Goal: Task Accomplishment & Management: Complete application form

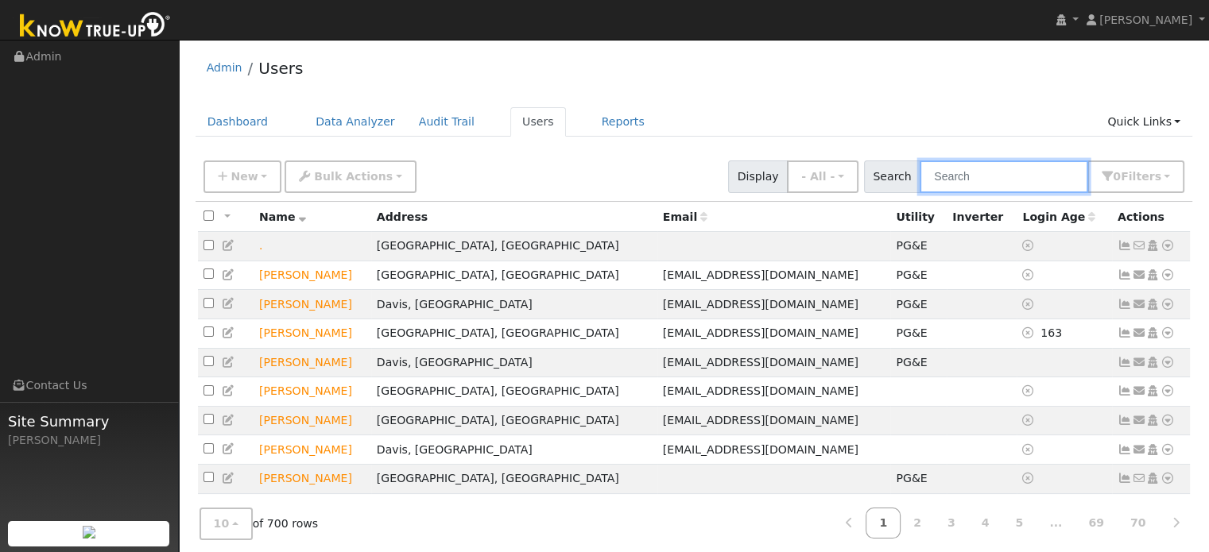
click at [971, 177] on input "text" at bounding box center [1004, 177] width 169 height 33
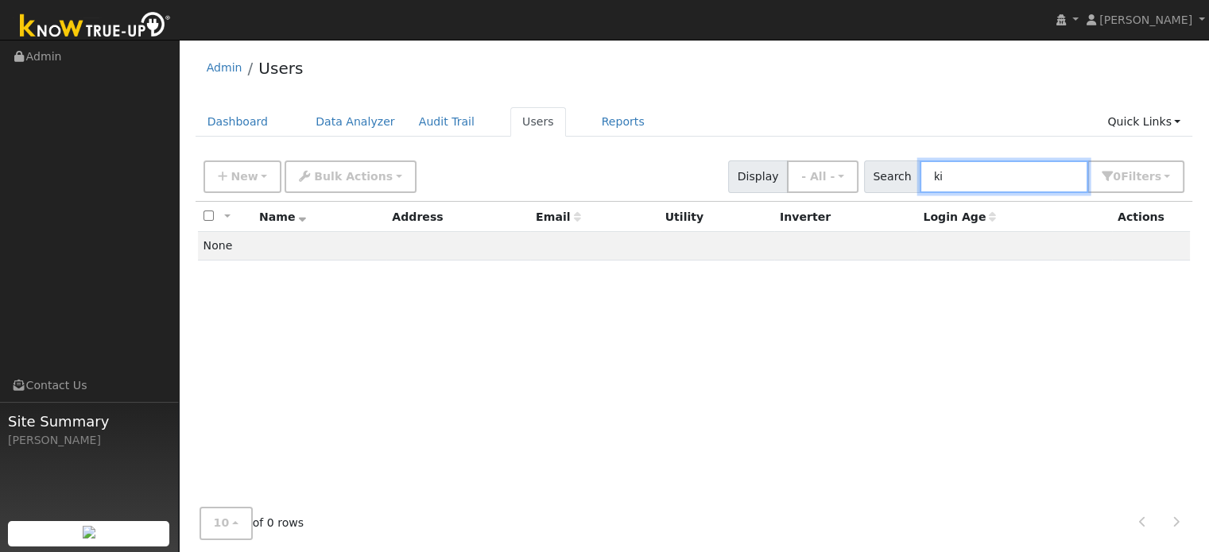
type input "k"
type input "m"
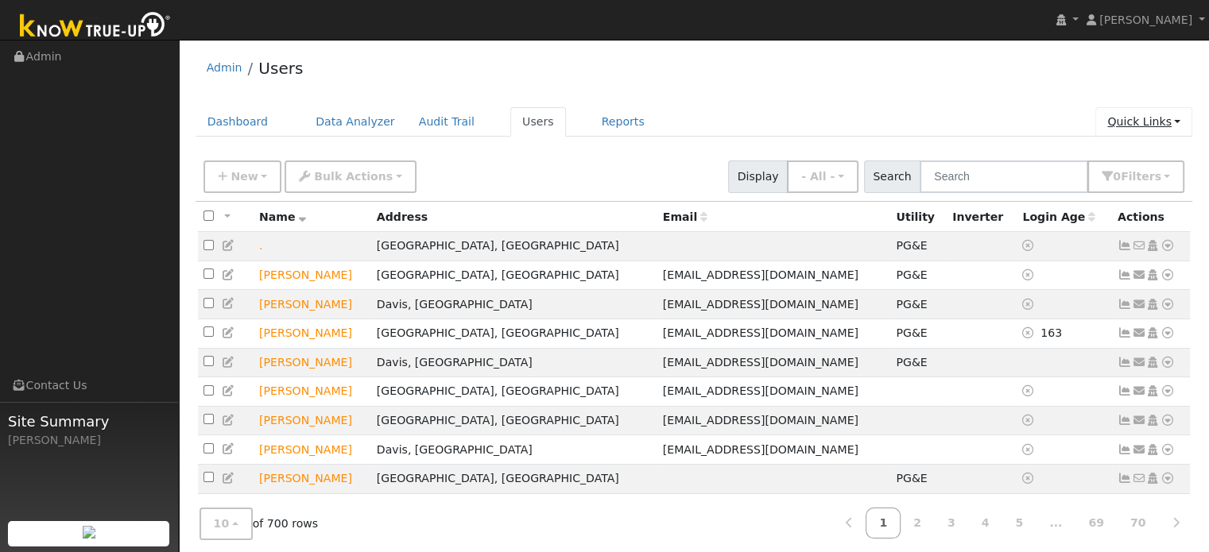
click at [1130, 120] on link "Quick Links" at bounding box center [1143, 121] width 97 height 29
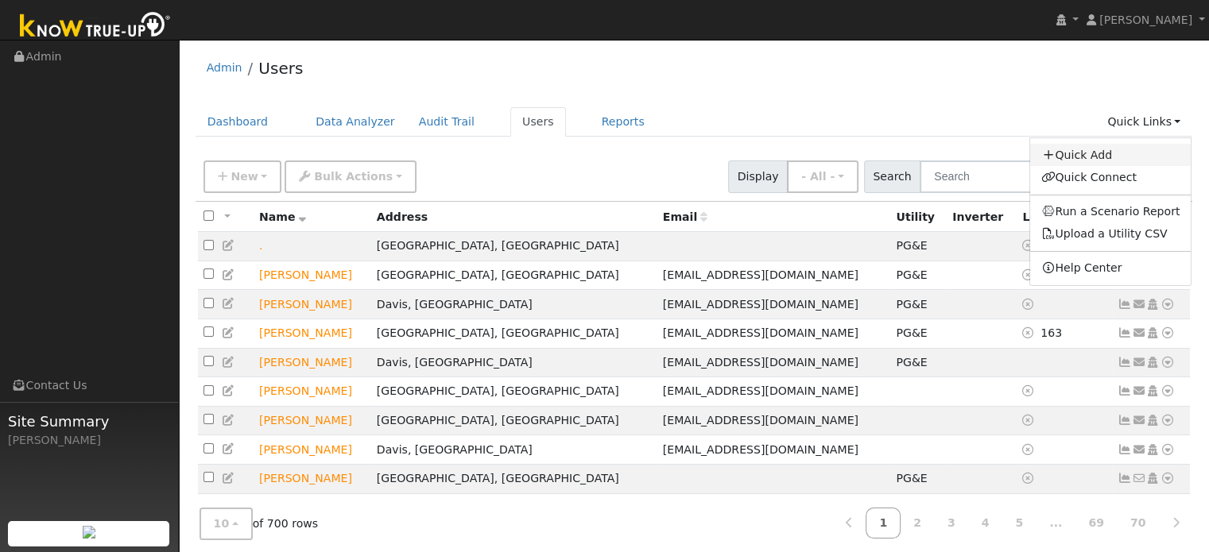
click at [1096, 150] on link "Quick Add" at bounding box center [1110, 155] width 161 height 22
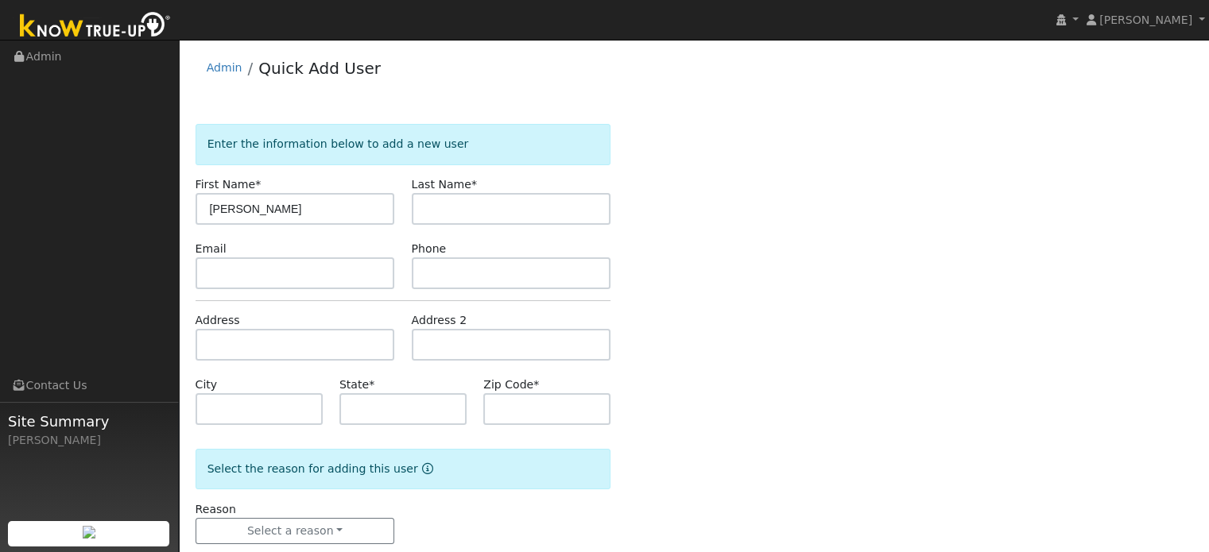
type input "[PERSON_NAME]"
type input "Mangaban"
click at [232, 263] on input "text" at bounding box center [295, 274] width 199 height 32
paste input "[EMAIL_ADDRESS][DOMAIN_NAME]"
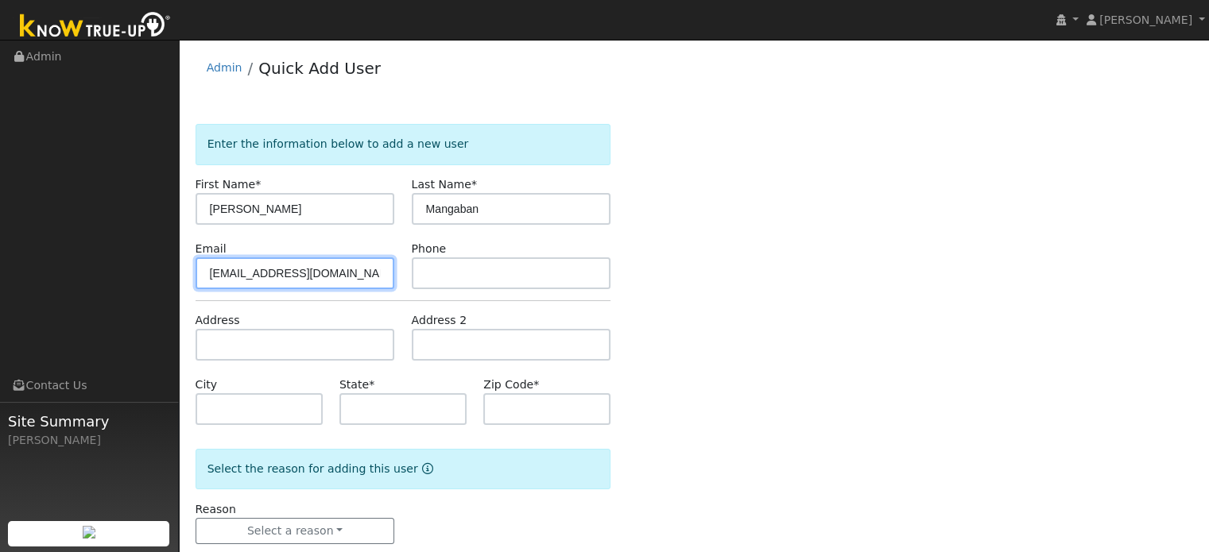
type input "[EMAIL_ADDRESS][DOMAIN_NAME]"
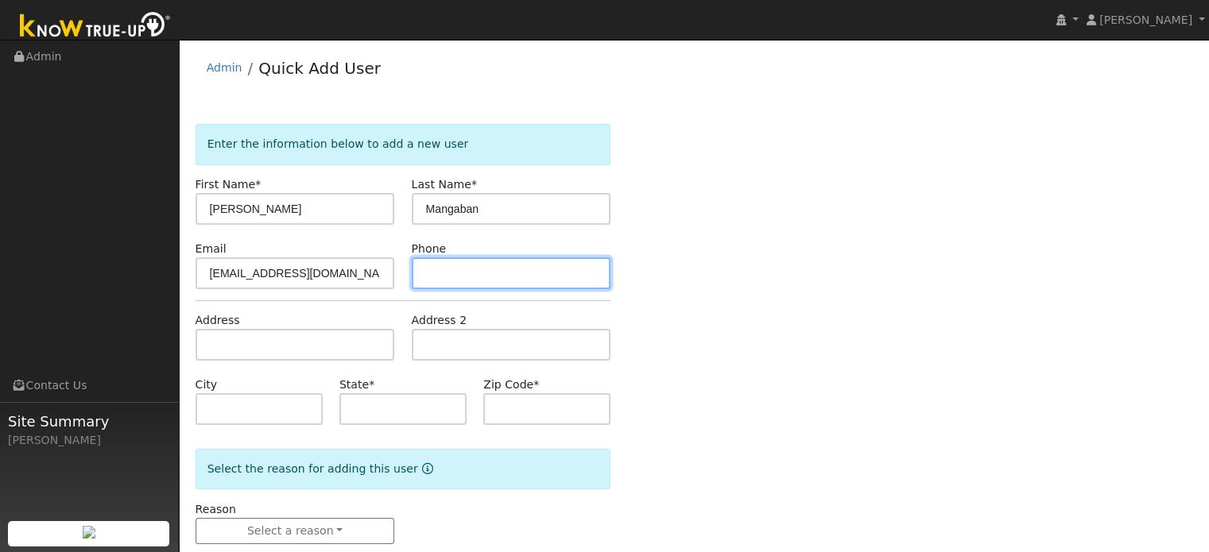
click at [456, 279] on input "text" at bounding box center [511, 274] width 199 height 32
click at [467, 286] on input "text" at bounding box center [511, 274] width 199 height 32
click at [463, 278] on input "text" at bounding box center [511, 274] width 199 height 32
paste input "[PHONE_NUMBER]"
type input "[PHONE_NUMBER]"
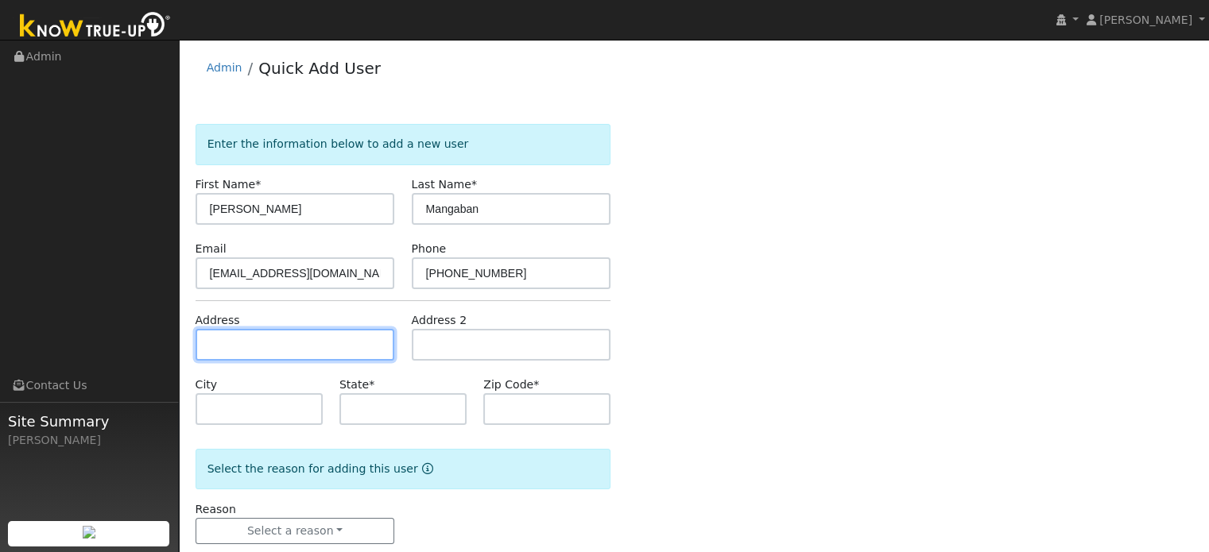
drag, startPoint x: 294, startPoint y: 342, endPoint x: 300, endPoint y: 234, distance: 108.2
click at [294, 343] on input "text" at bounding box center [295, 345] width 199 height 32
click at [270, 331] on input "text" at bounding box center [295, 345] width 199 height 32
paste input "2219 Hewins St, Manteca, CA 95337"
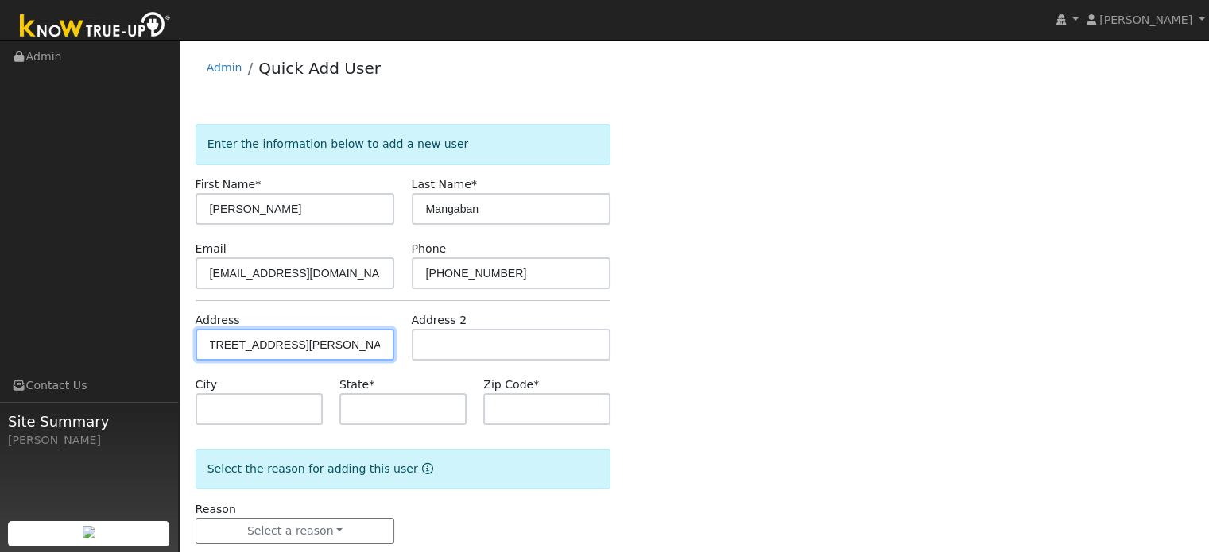
type input "2219 Hewins Street"
type input "Manteca"
type input "CA"
type input "95337"
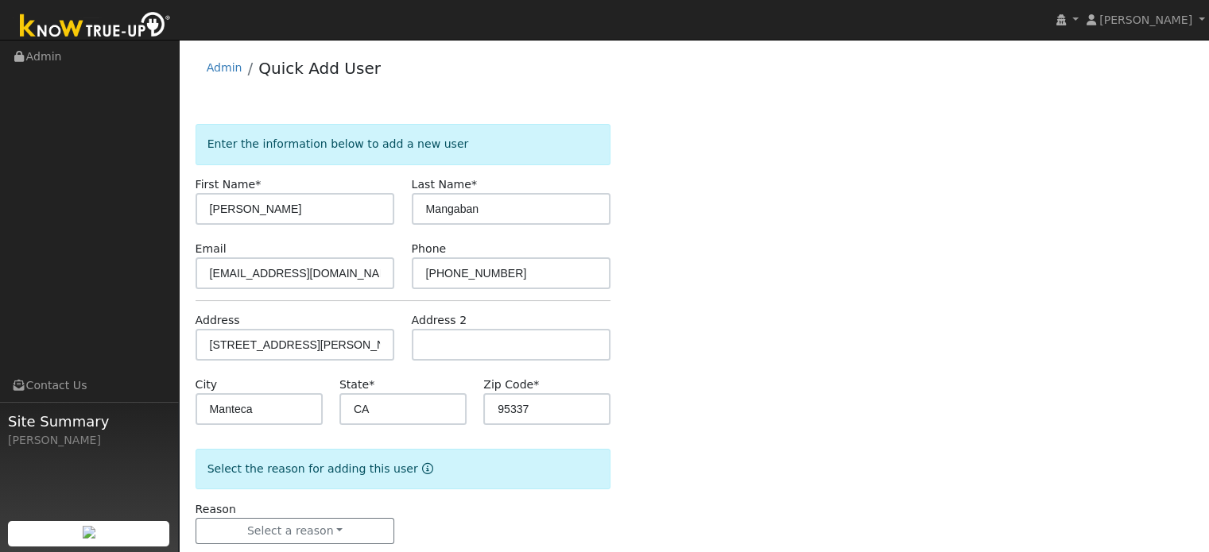
click at [650, 339] on div "Enter the information below to add a new user First Name * Kim Last Name * Mang…" at bounding box center [694, 350] width 997 height 452
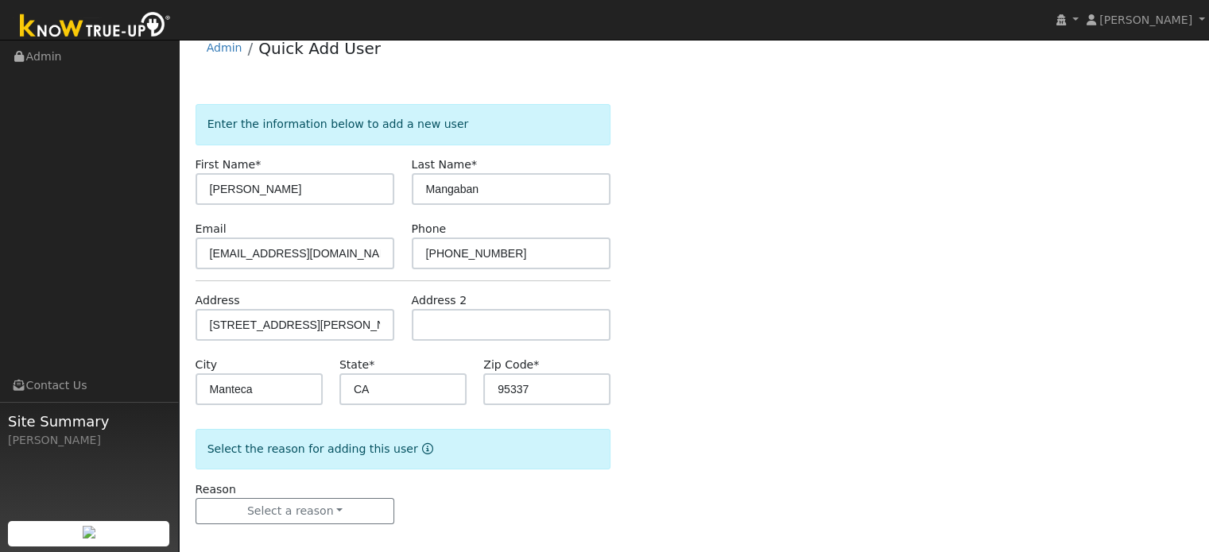
scroll to position [31, 0]
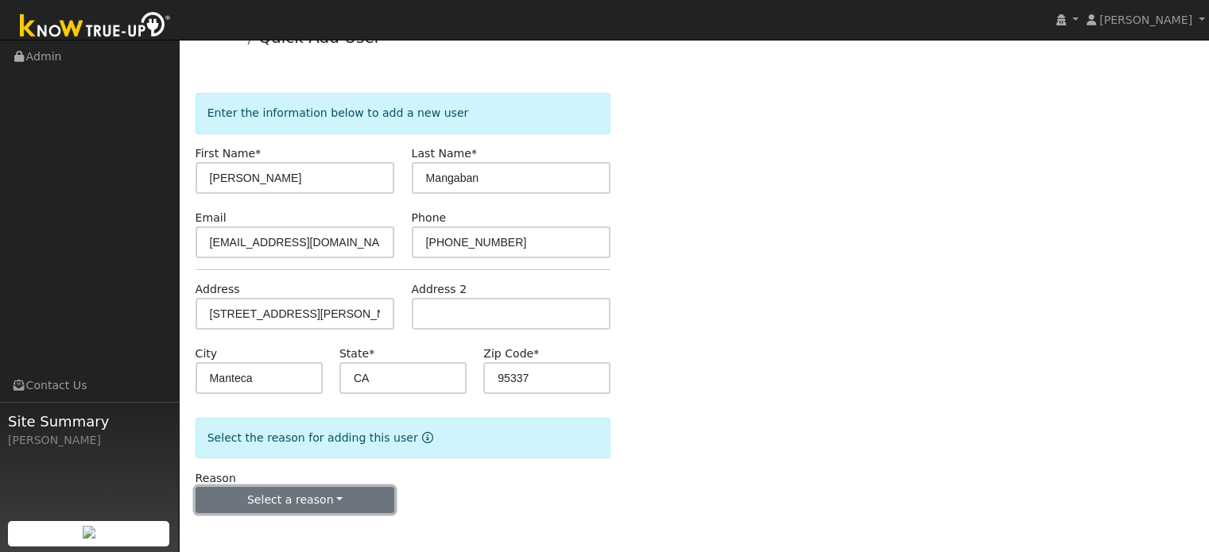
click at [335, 502] on button "Select a reason" at bounding box center [295, 500] width 199 height 27
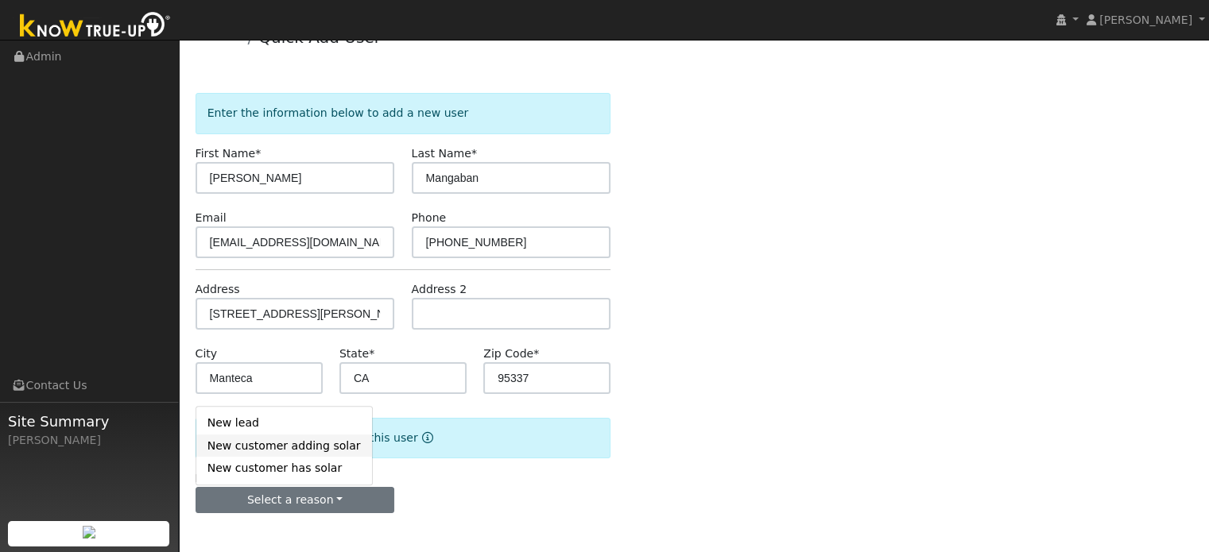
click at [267, 441] on link "New customer adding solar" at bounding box center [284, 446] width 176 height 22
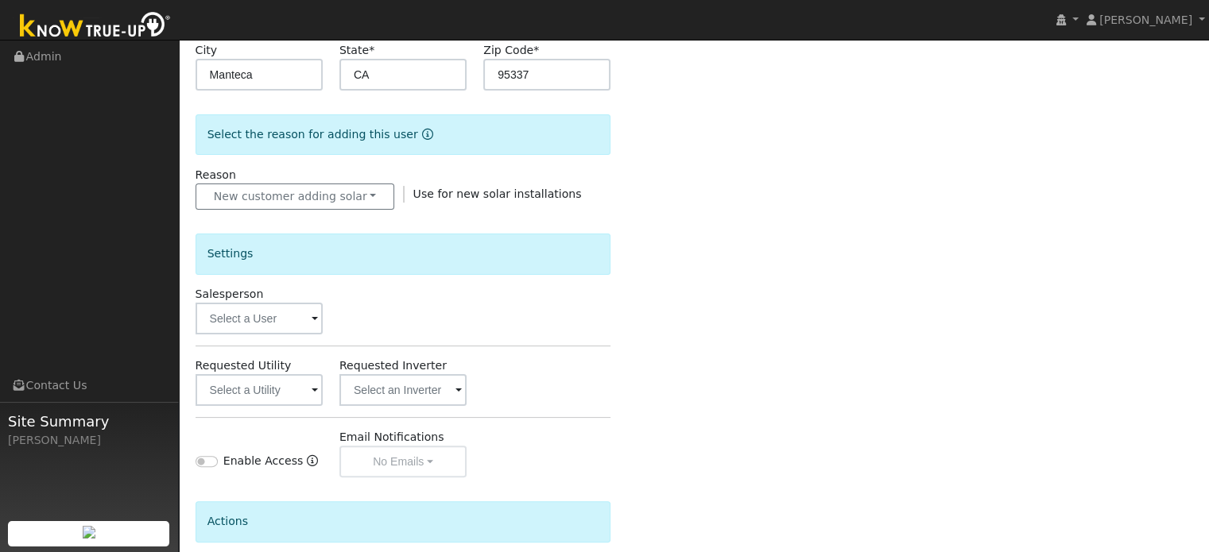
scroll to position [428, 0]
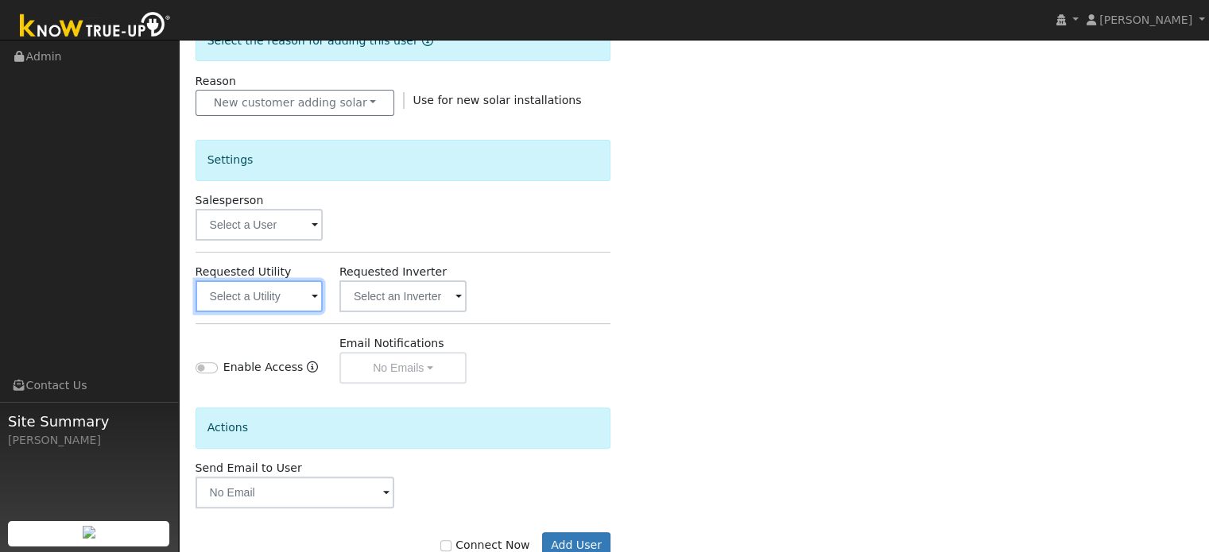
click at [276, 306] on input "text" at bounding box center [259, 297] width 127 height 32
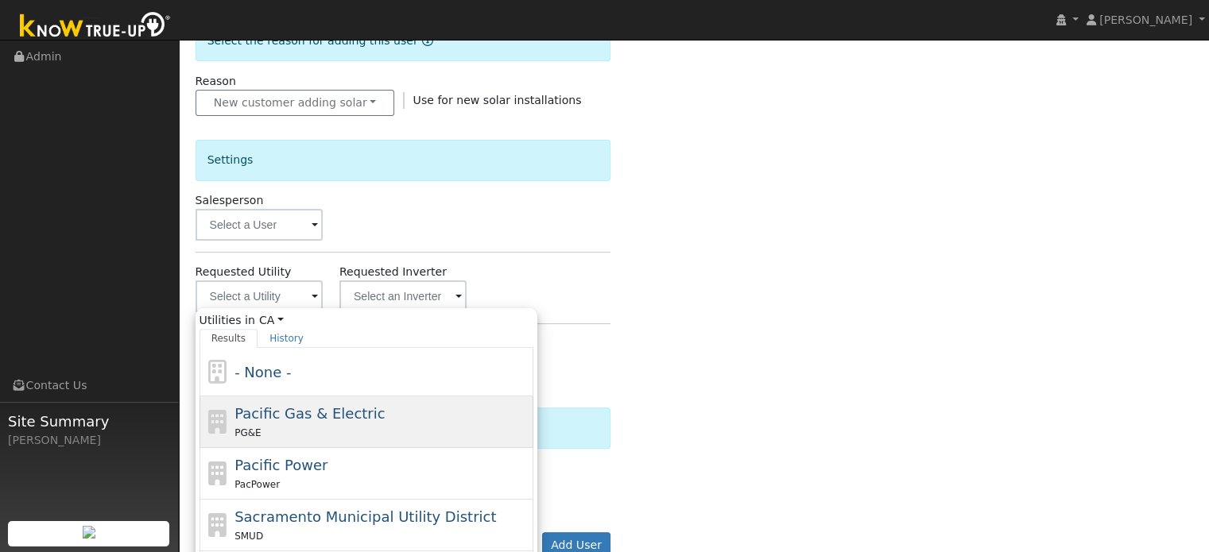
click at [273, 413] on span "Pacific Gas & Electric" at bounding box center [309, 413] width 150 height 17
type input "Pacific Gas & Electric"
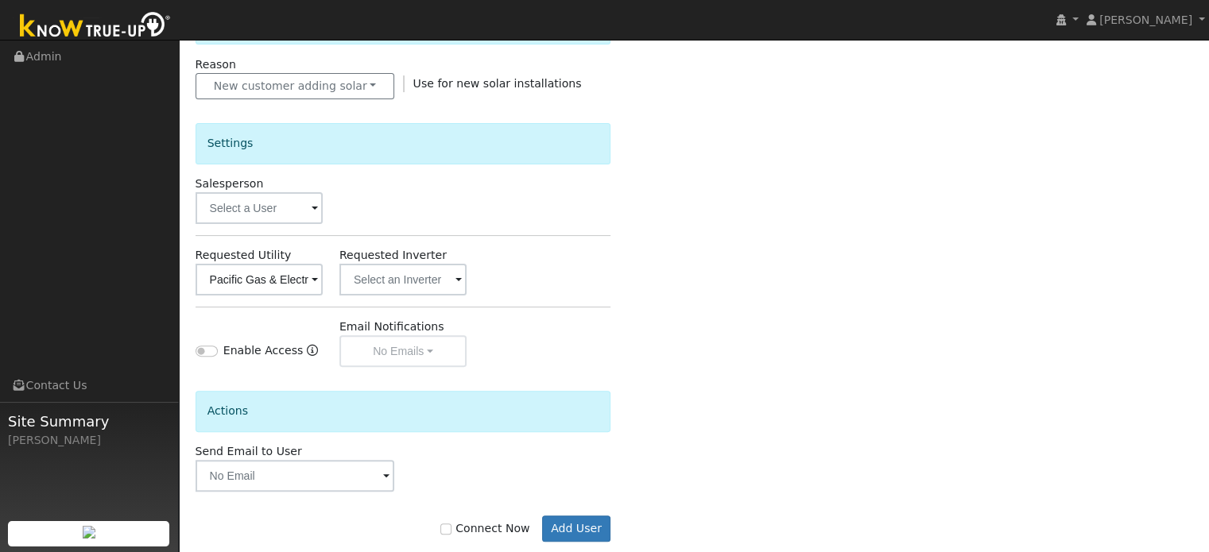
scroll to position [473, 0]
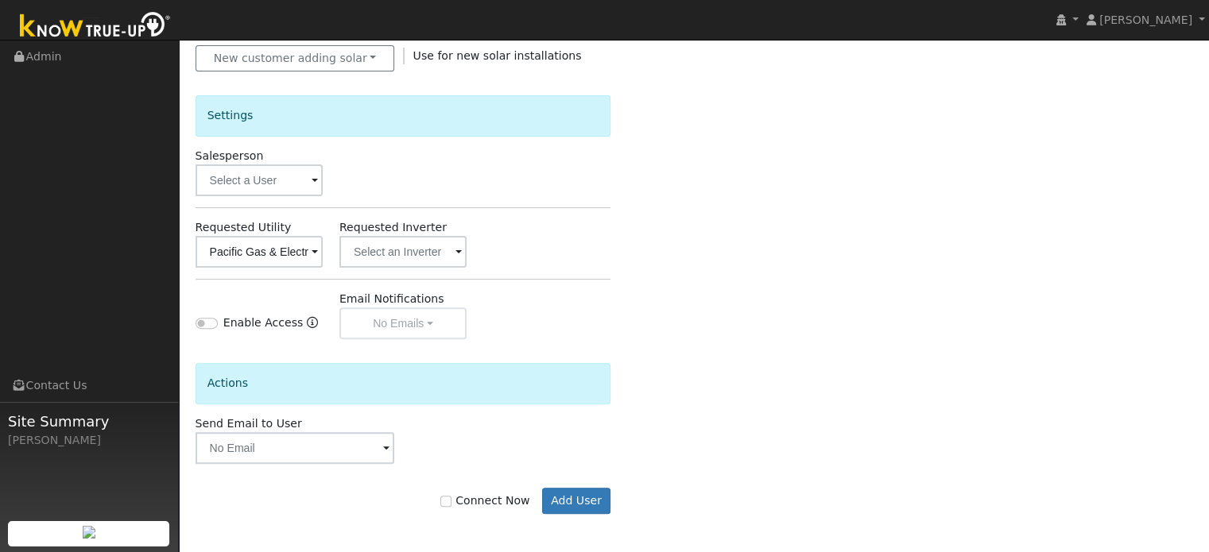
click at [590, 484] on div "Connect Now Add User" at bounding box center [403, 489] width 432 height 51
click at [595, 498] on button "Add User" at bounding box center [576, 501] width 69 height 27
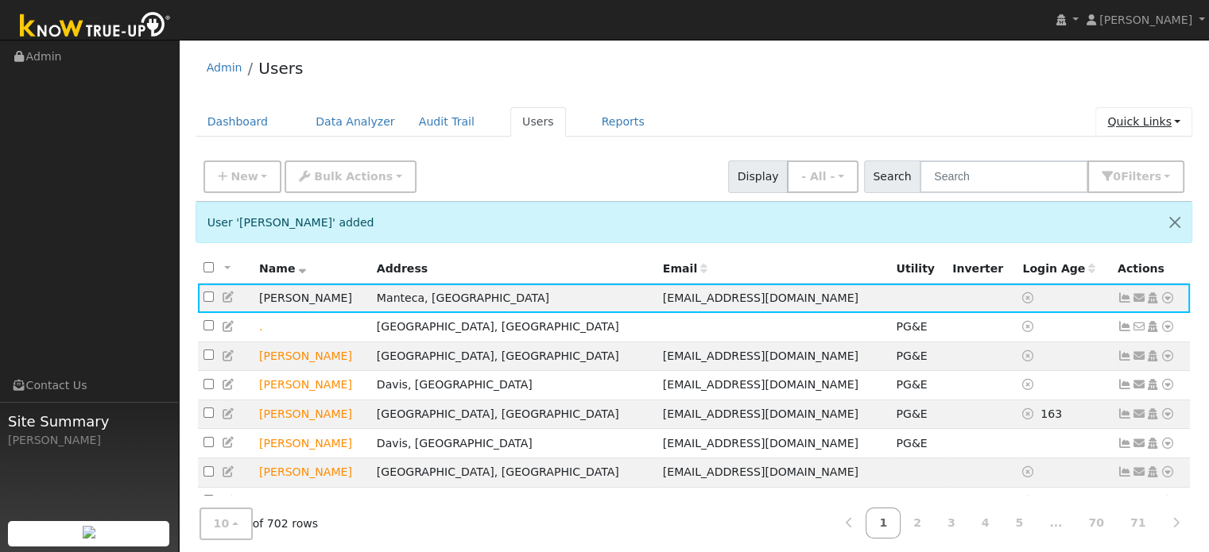
click at [1139, 121] on link "Quick Links" at bounding box center [1143, 121] width 97 height 29
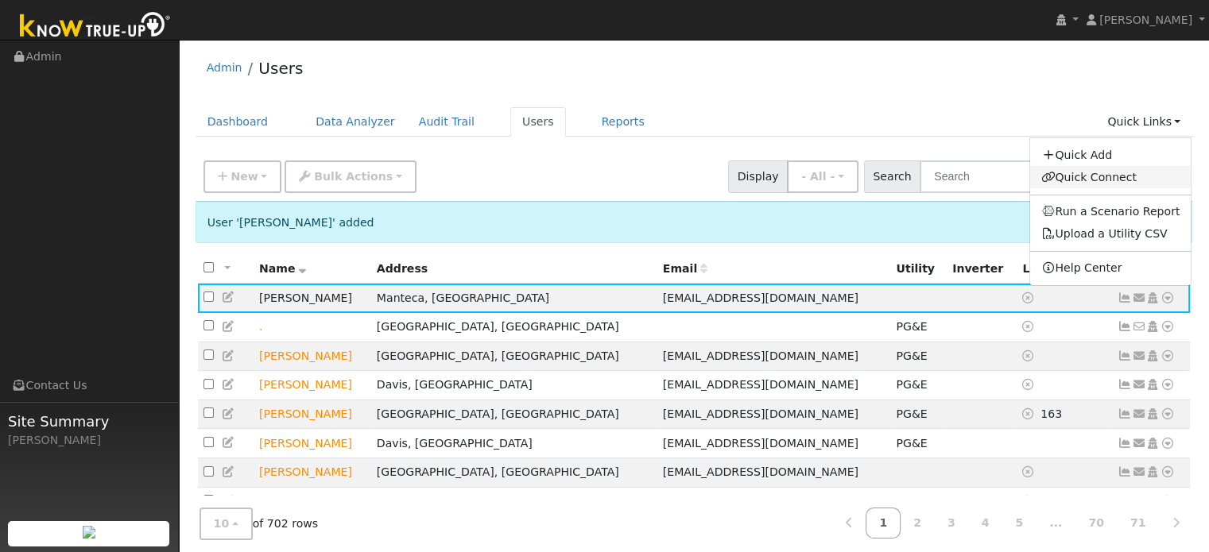
click at [1102, 177] on link "Quick Connect" at bounding box center [1110, 177] width 161 height 22
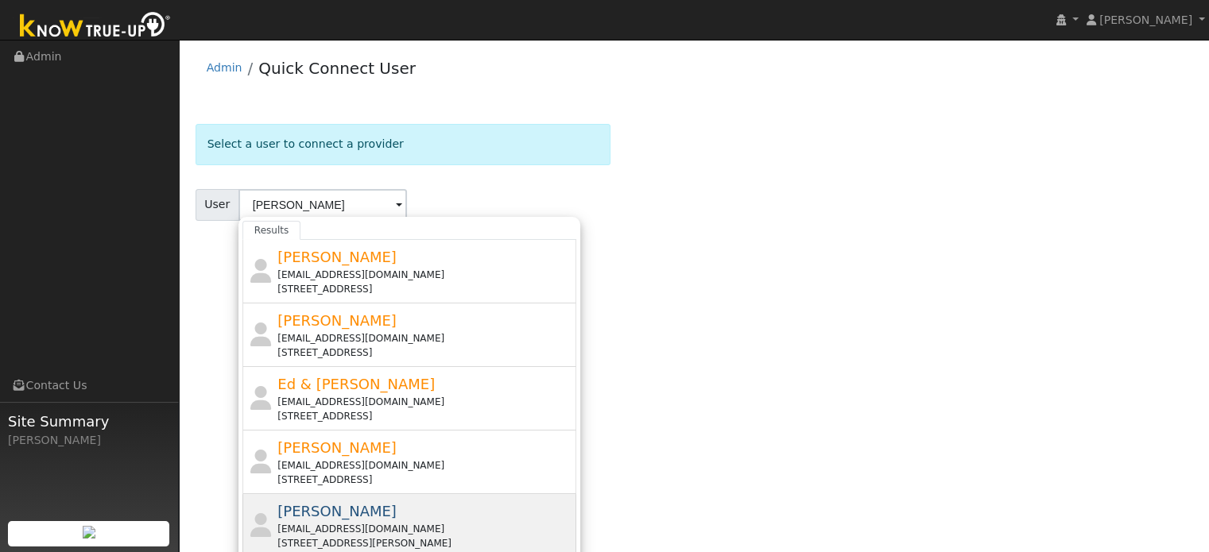
click at [375, 502] on div "[PERSON_NAME] [PERSON_NAME][EMAIL_ADDRESS][DOMAIN_NAME] [STREET_ADDRESS][PERSON…" at bounding box center [424, 526] width 295 height 50
type input "[PERSON_NAME]"
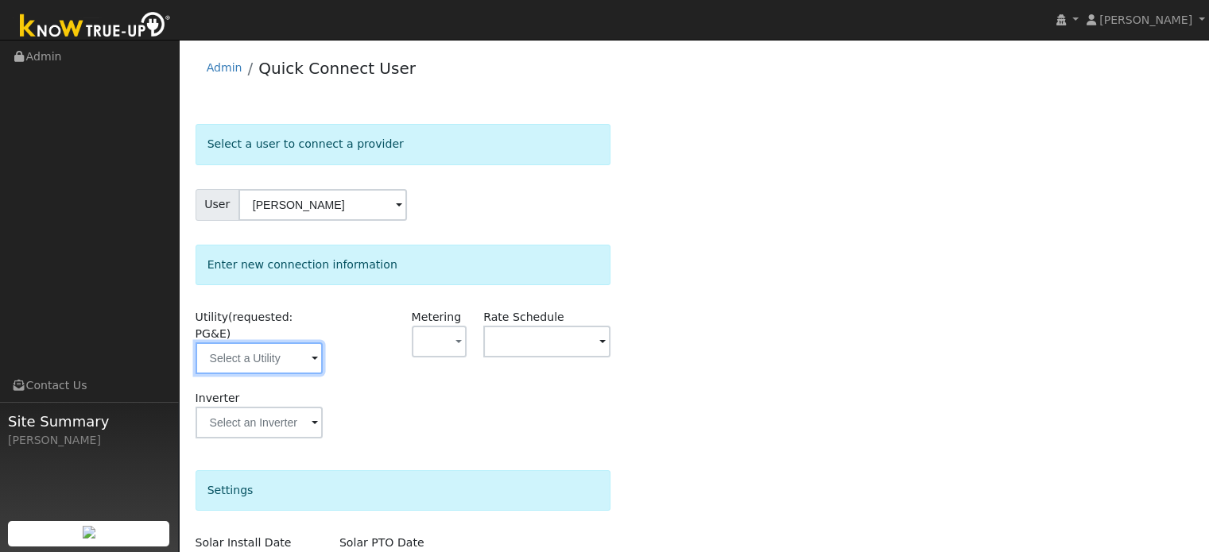
click at [269, 349] on input "text" at bounding box center [259, 359] width 127 height 32
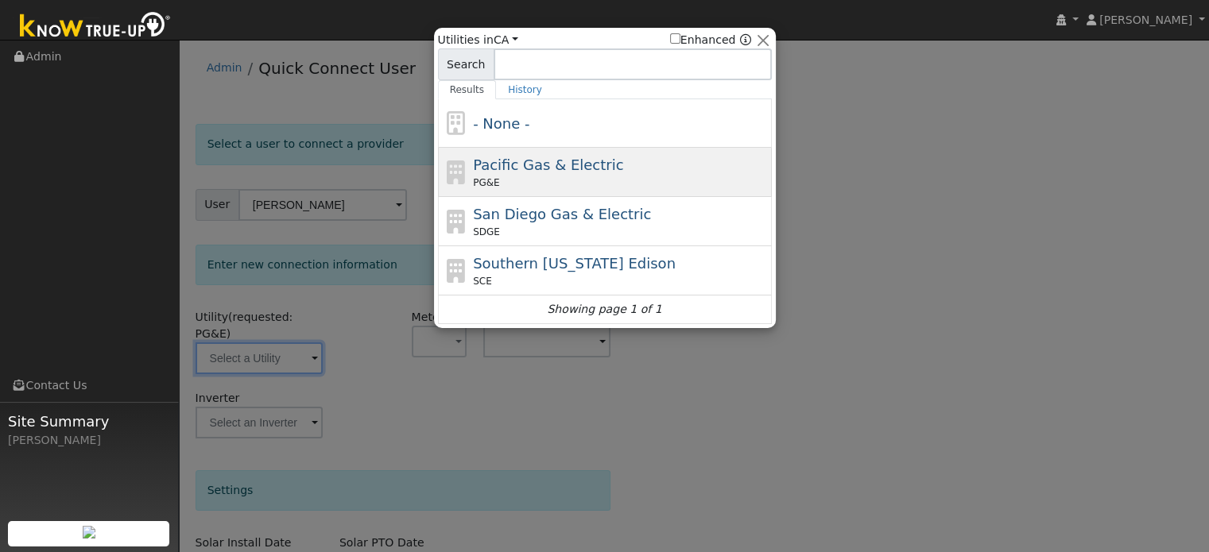
click at [483, 164] on span "Pacific Gas & Electric" at bounding box center [548, 165] width 150 height 17
type input "PG&E"
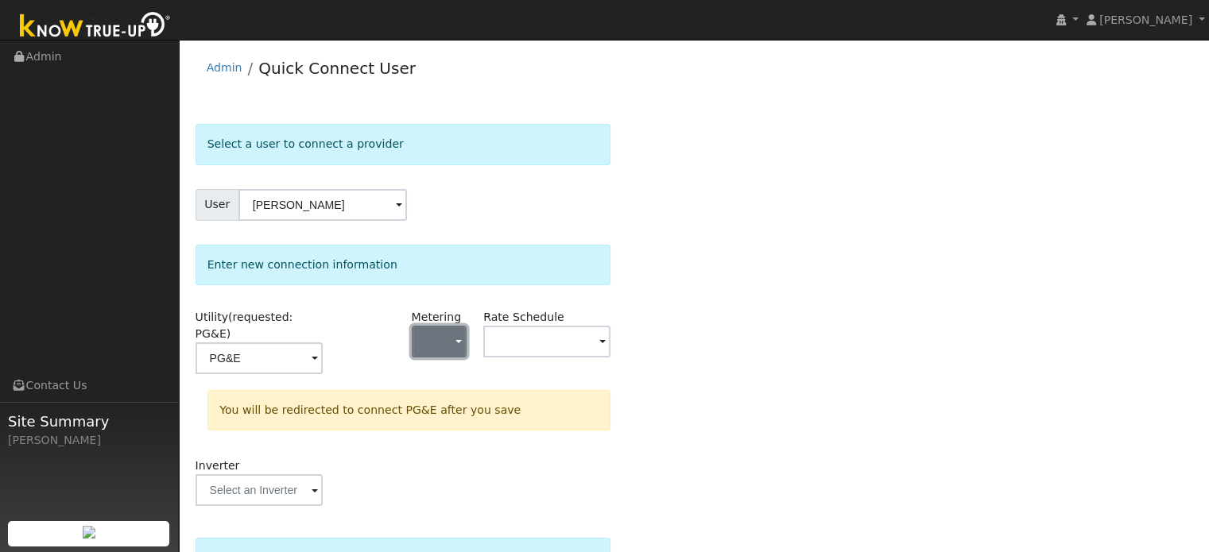
click at [442, 333] on button "button" at bounding box center [440, 342] width 56 height 32
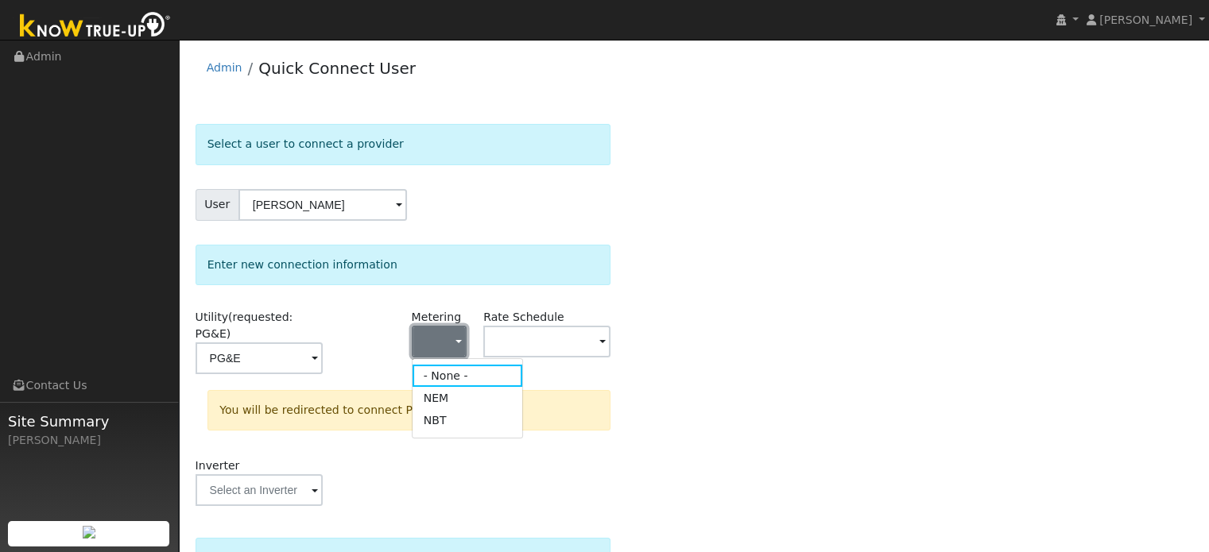
click at [442, 333] on button "button" at bounding box center [440, 342] width 56 height 32
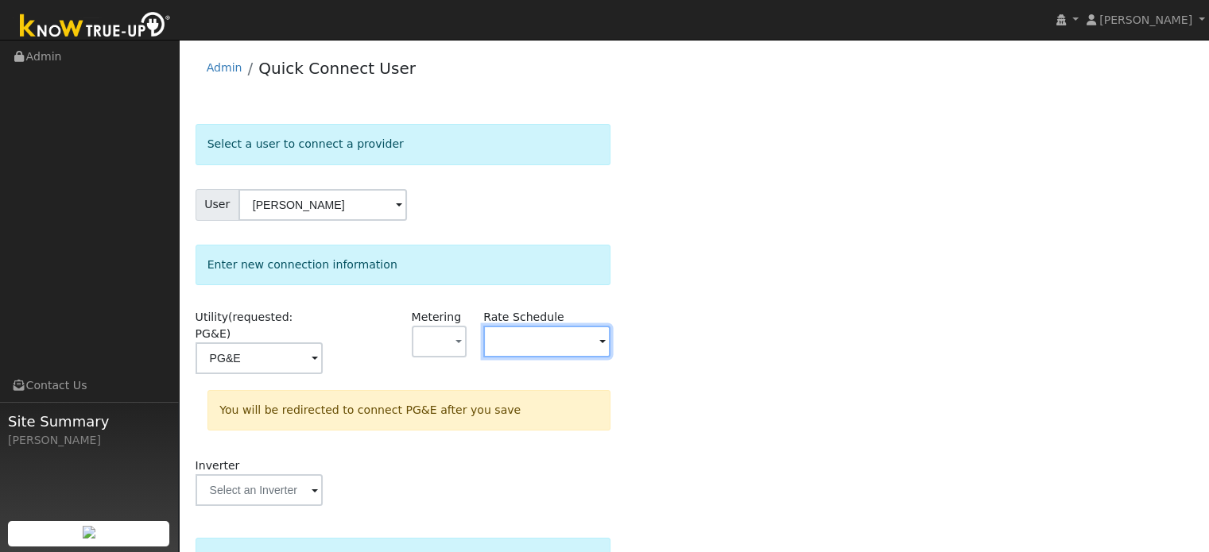
click at [534, 330] on input "text" at bounding box center [546, 342] width 127 height 32
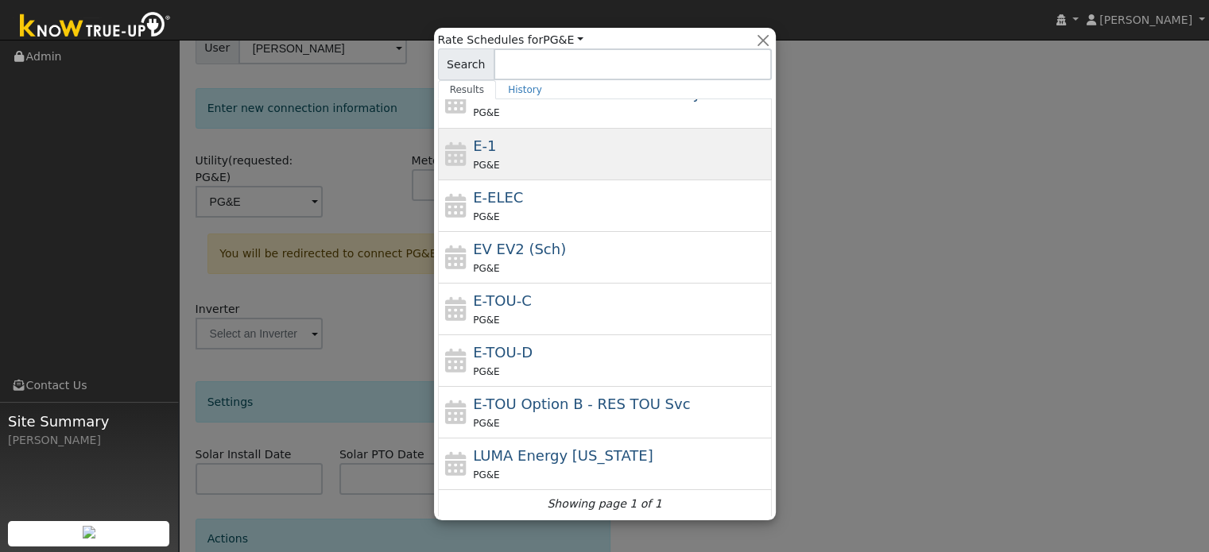
scroll to position [159, 0]
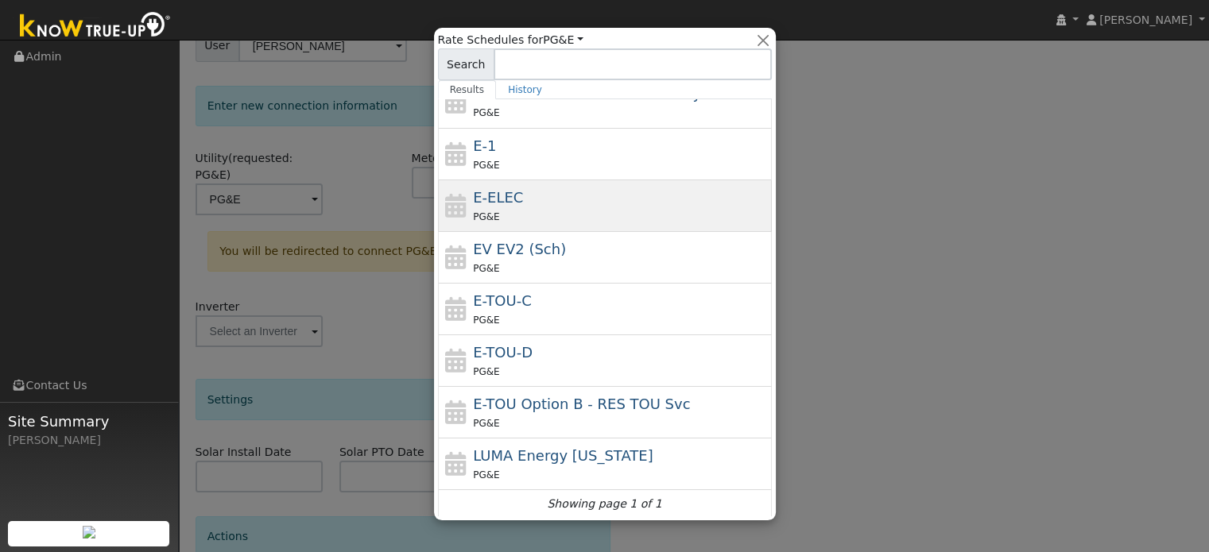
click at [533, 200] on div "E-ELEC PG&E" at bounding box center [620, 206] width 295 height 38
type input "E-ELEC"
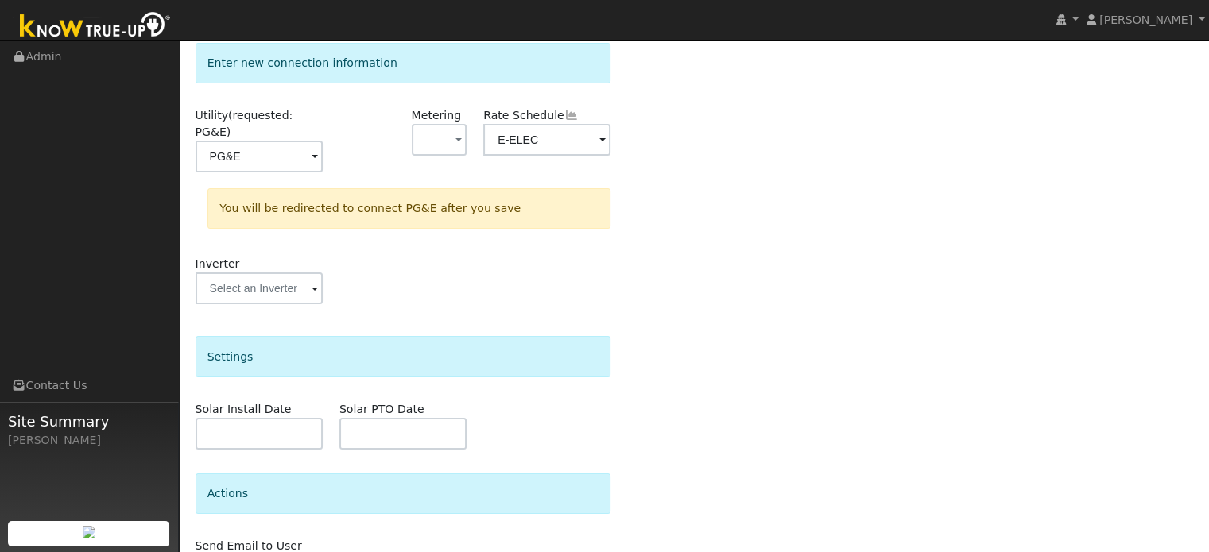
scroll to position [283, 0]
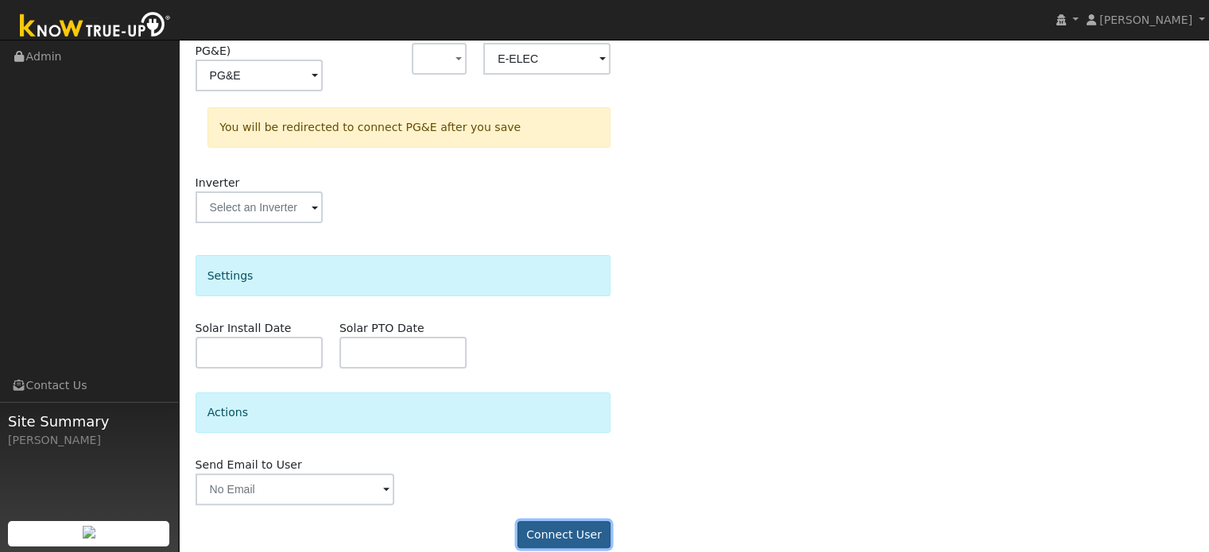
click at [579, 521] on button "Connect User" at bounding box center [564, 534] width 94 height 27
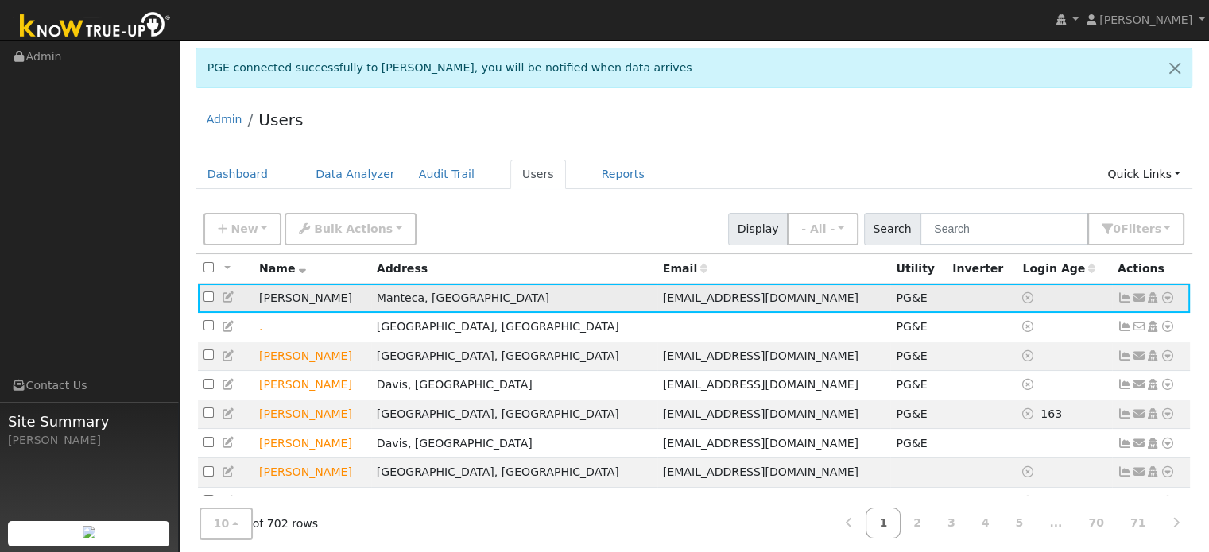
click at [1167, 299] on icon at bounding box center [1167, 297] width 14 height 11
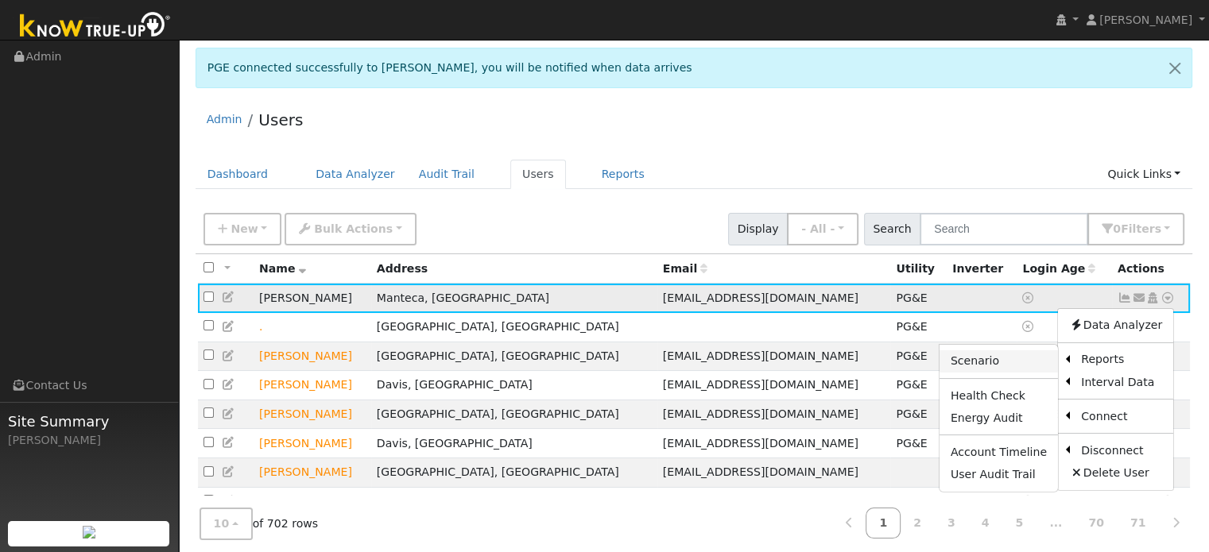
click at [1008, 362] on link "Scenario" at bounding box center [998, 362] width 118 height 22
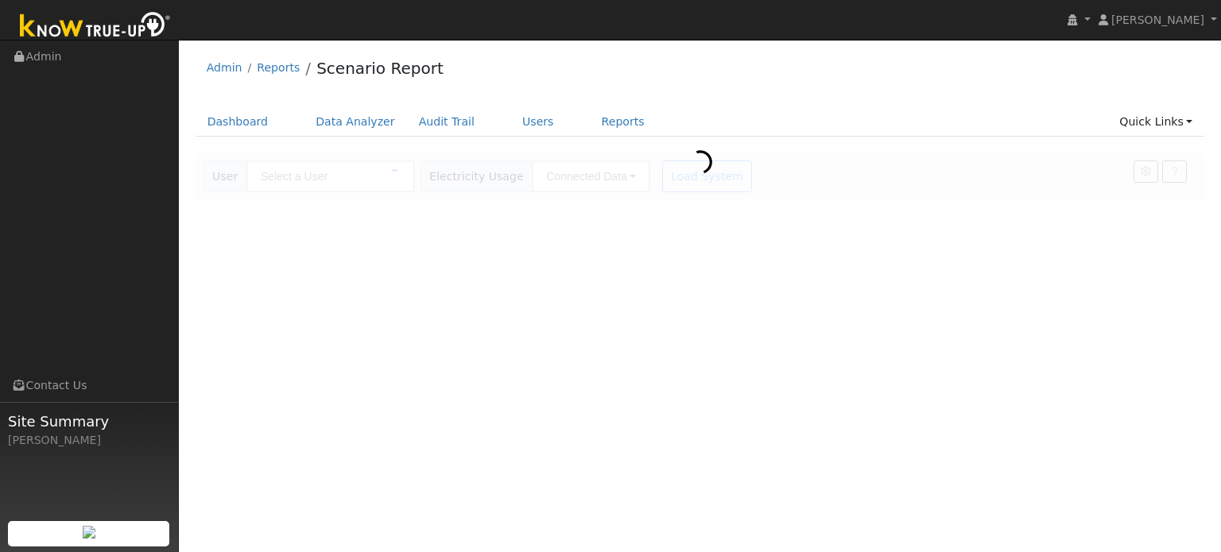
type input "[PERSON_NAME]"
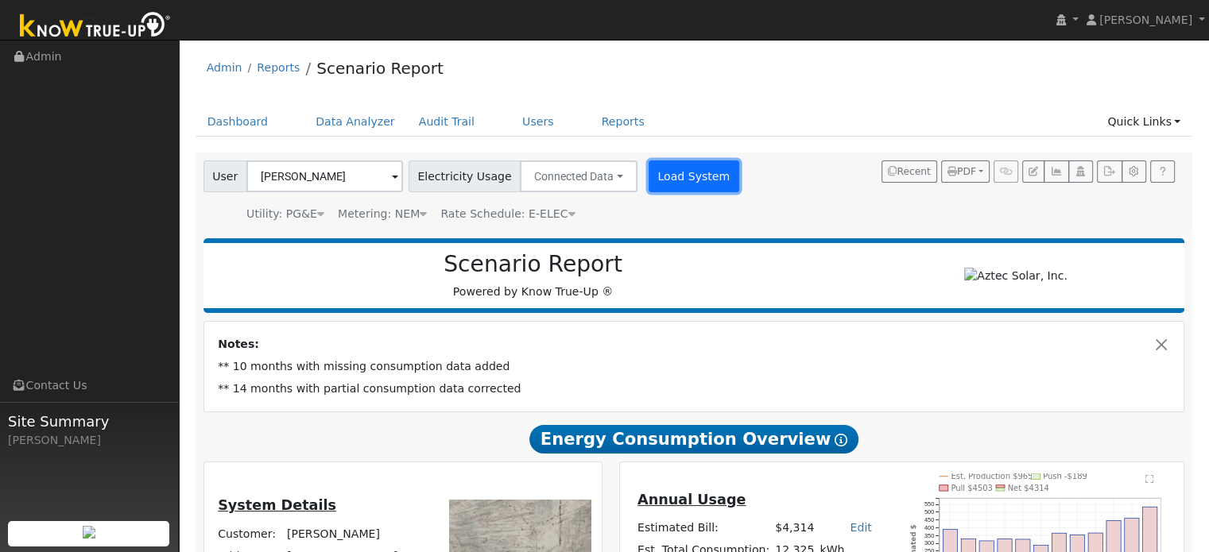
click at [650, 174] on button "Load System" at bounding box center [694, 177] width 91 height 32
click at [677, 181] on button "Load System" at bounding box center [694, 177] width 91 height 32
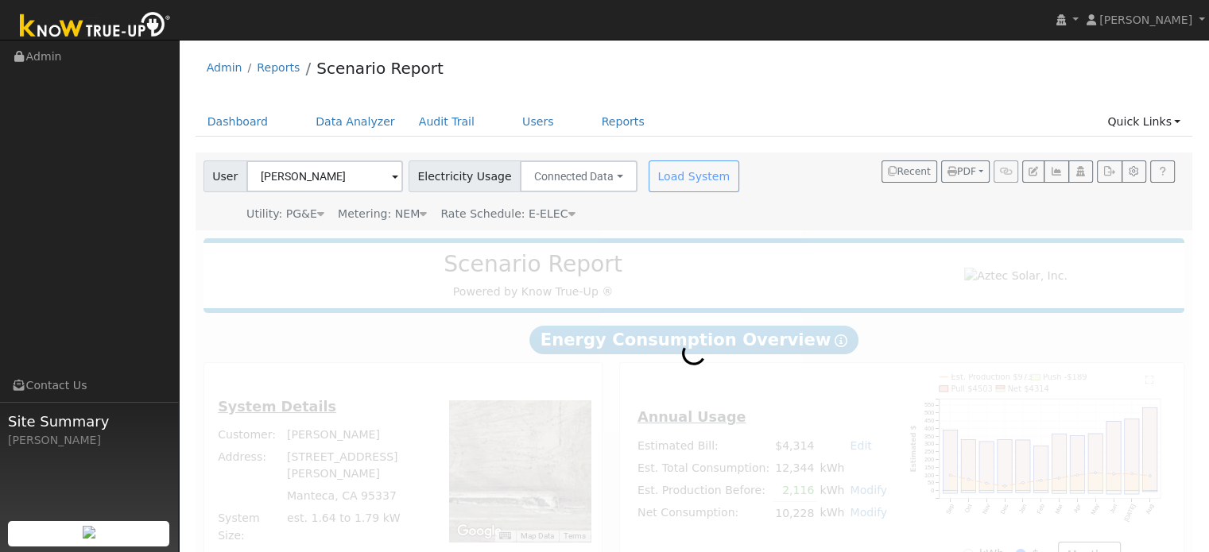
radio input "true"
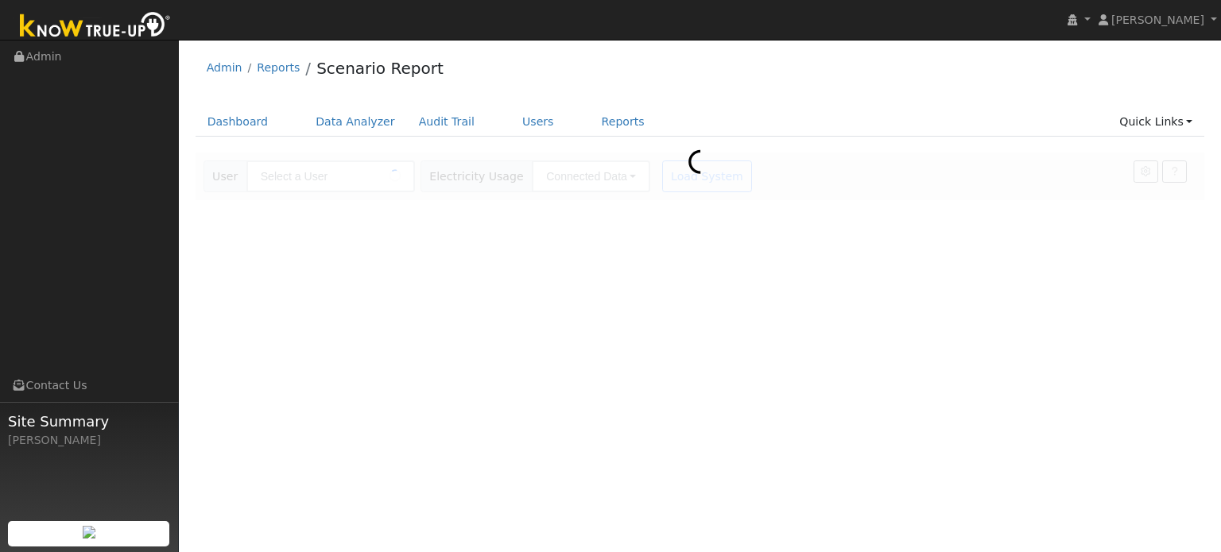
type input "[PERSON_NAME]"
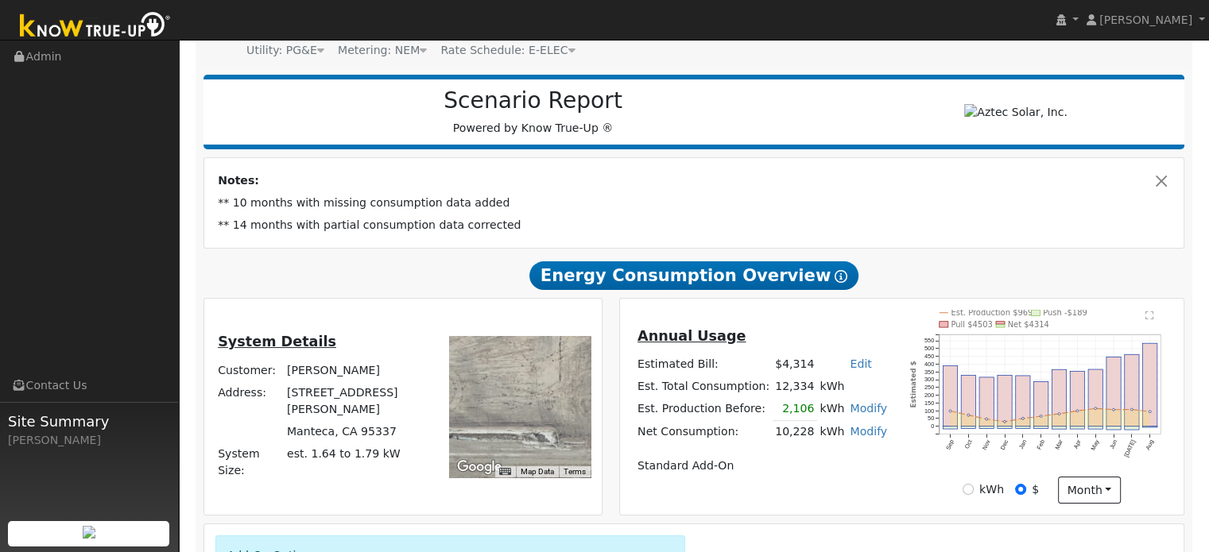
scroll to position [238, 0]
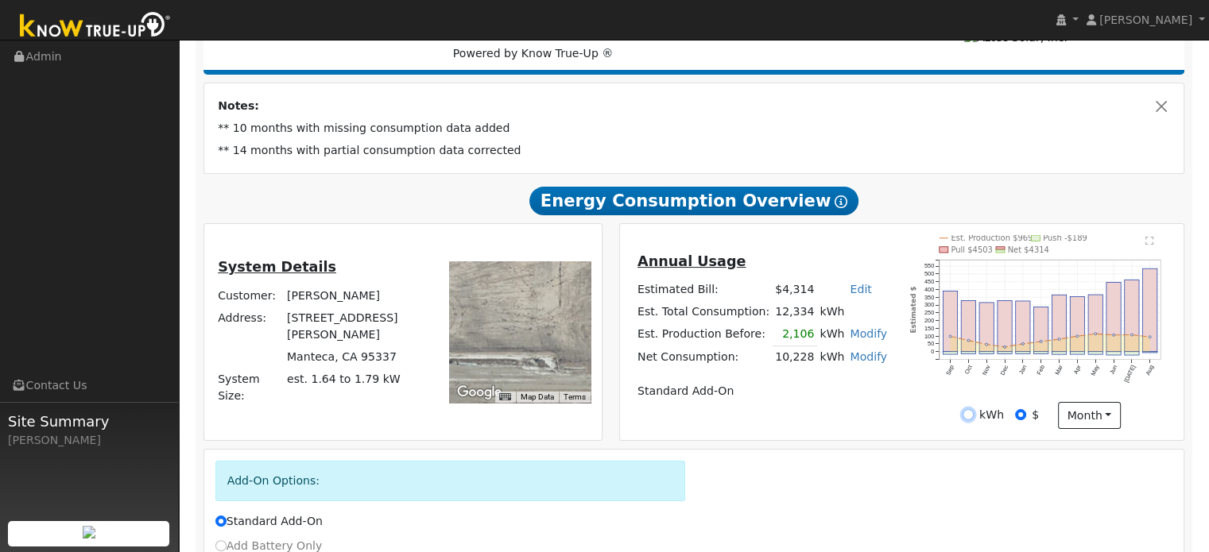
click at [972, 420] on input "kWh" at bounding box center [968, 414] width 11 height 11
radio input "true"
radio input "false"
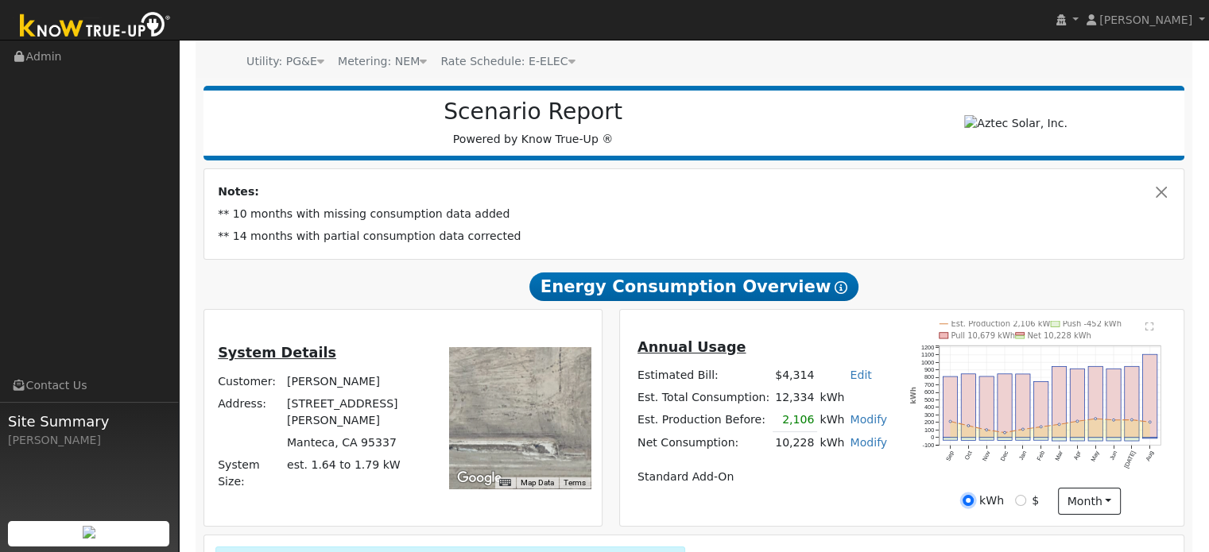
scroll to position [246, 0]
